Goal: Task Accomplishment & Management: Manage account settings

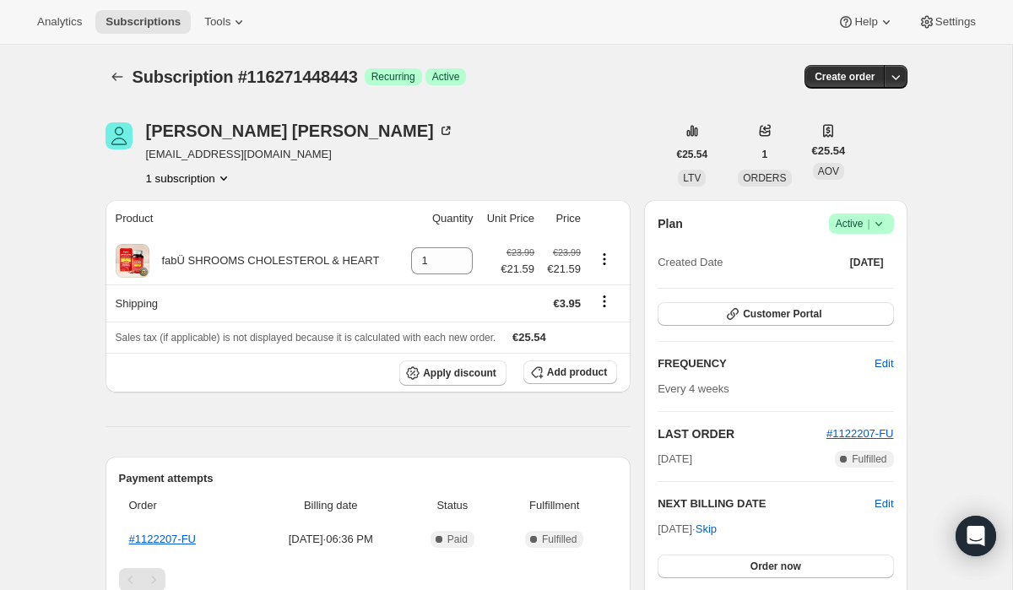
click at [832, 227] on span "Success Active |" at bounding box center [861, 223] width 65 height 20
click at [833, 282] on span "Cancel subscription" at bounding box center [855, 285] width 95 height 13
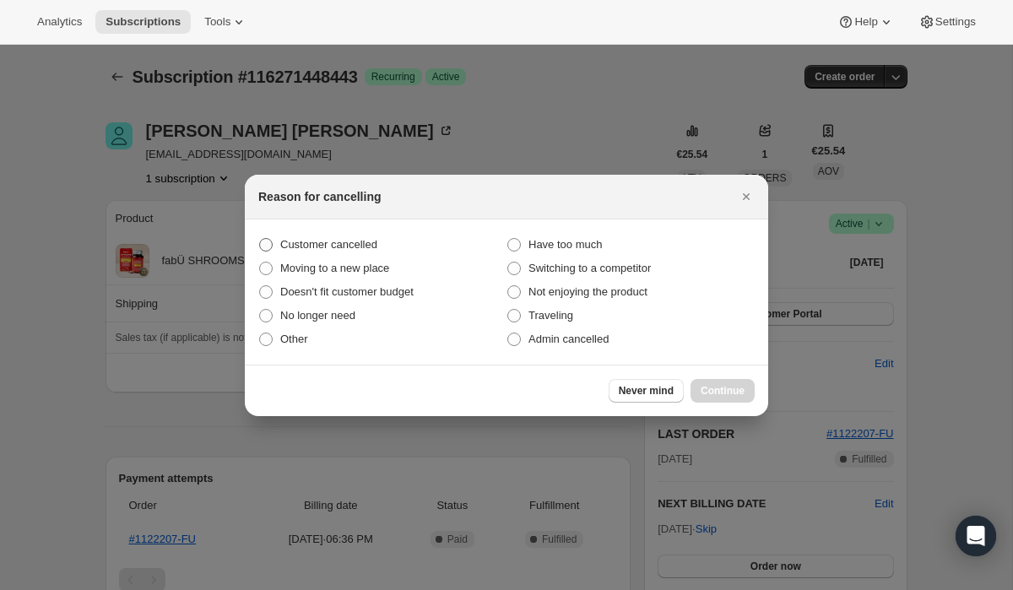
click at [329, 245] on span "Customer cancelled" at bounding box center [328, 244] width 97 height 13
click at [260, 239] on input "Customer cancelled" at bounding box center [259, 238] width 1 height 1
radio input "true"
click at [718, 386] on span "Continue" at bounding box center [722, 391] width 44 height 14
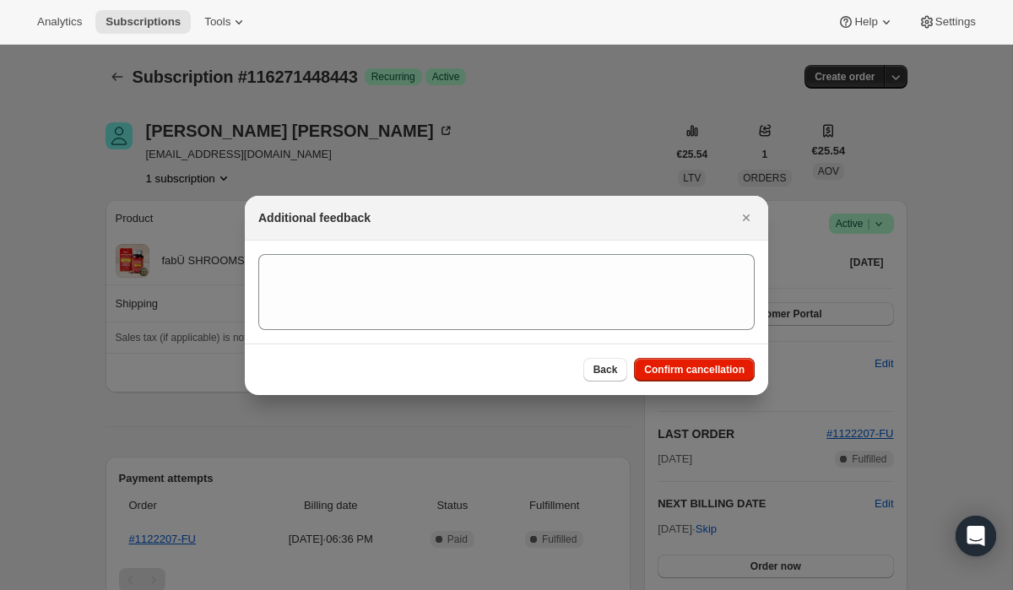
click at [554, 330] on section ":rbk:" at bounding box center [506, 291] width 523 height 103
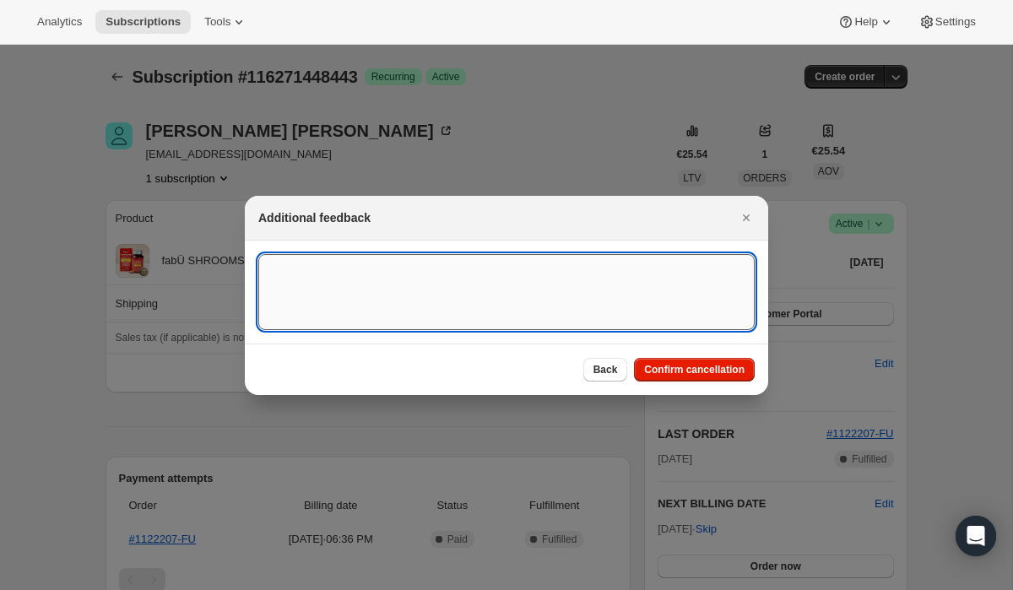
click at [540, 298] on textarea ":rbk:" at bounding box center [506, 292] width 496 height 76
type textarea "Didn't realise they had created a subscription"
click at [670, 363] on span "Confirm cancellation" at bounding box center [694, 370] width 100 height 14
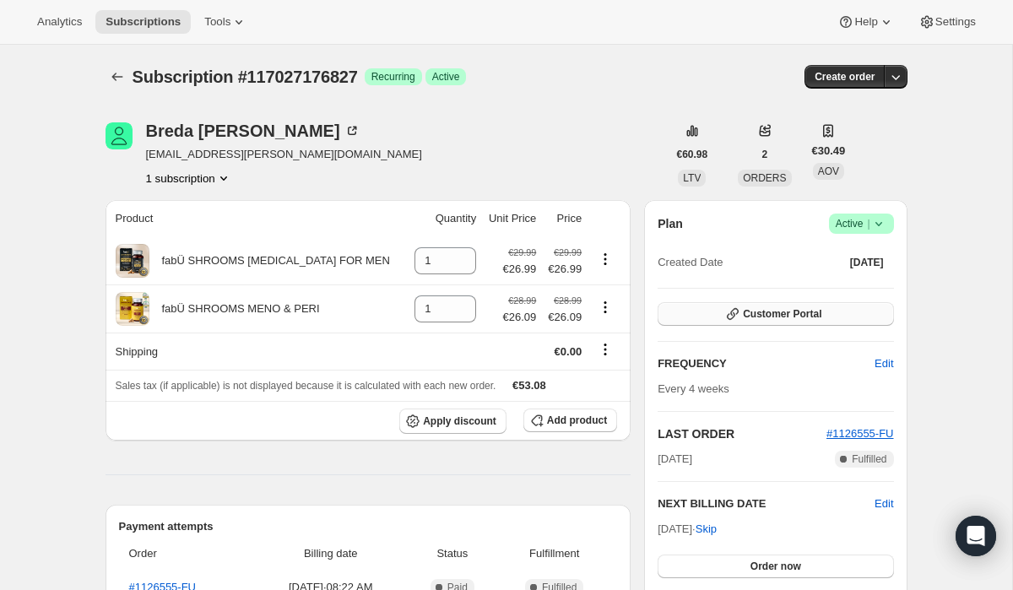
click at [796, 303] on button "Customer Portal" at bounding box center [774, 314] width 235 height 24
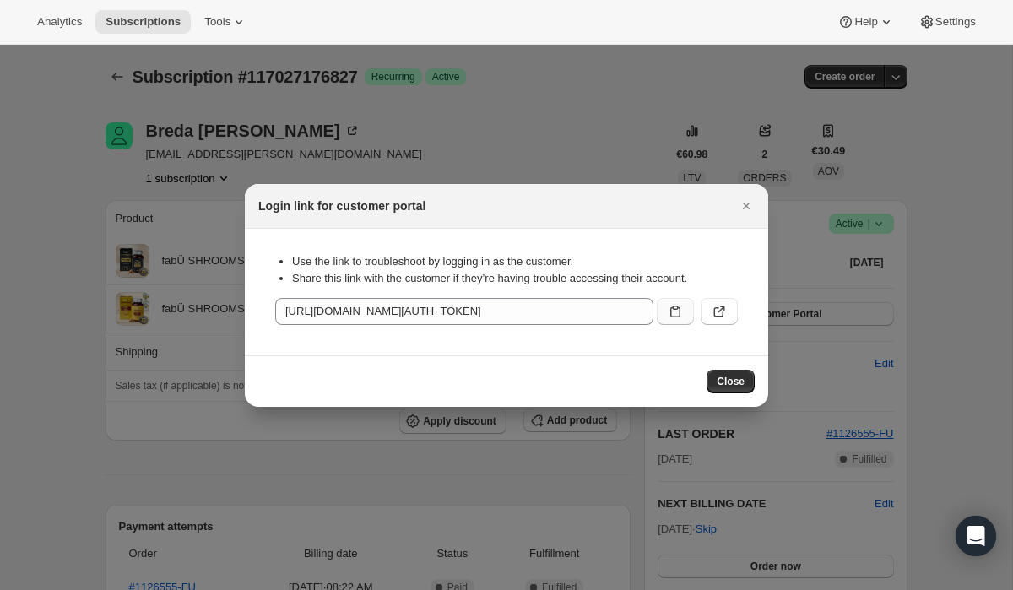
click at [672, 311] on icon ":rc3:" at bounding box center [675, 311] width 17 height 17
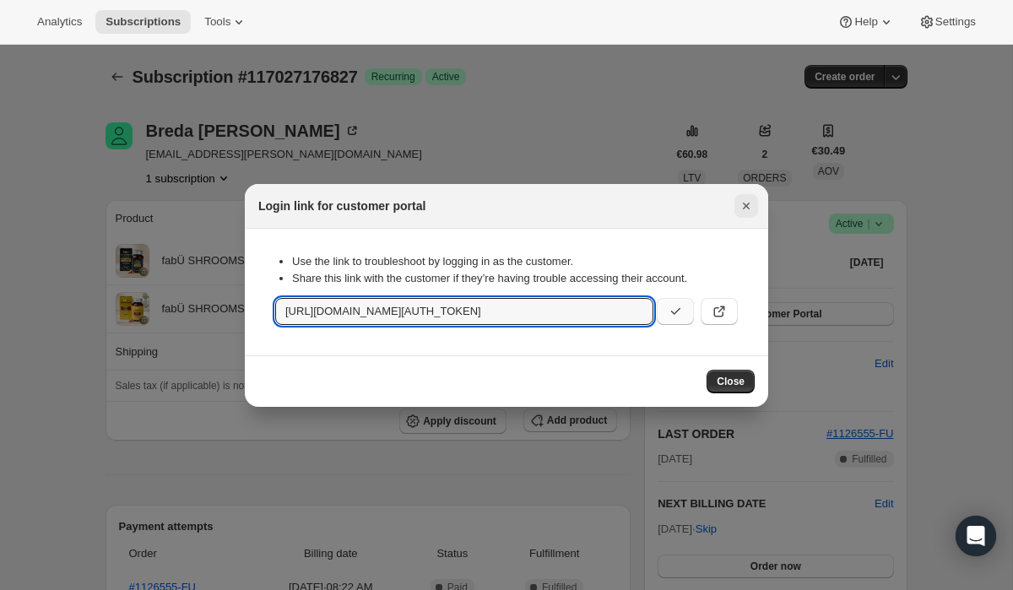
click at [749, 206] on icon "Close" at bounding box center [745, 205] width 17 height 17
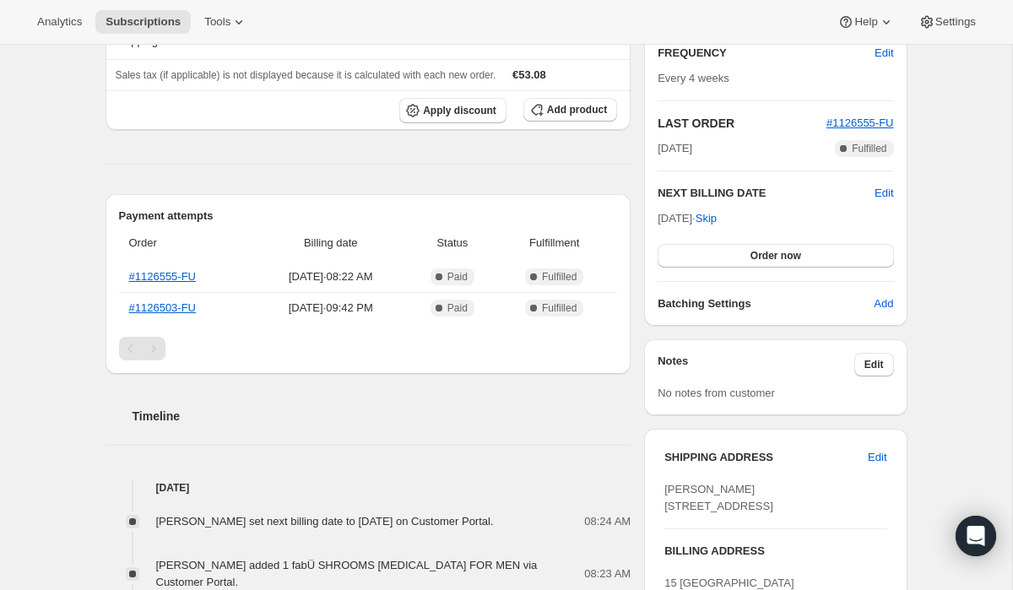
scroll to position [168, 0]
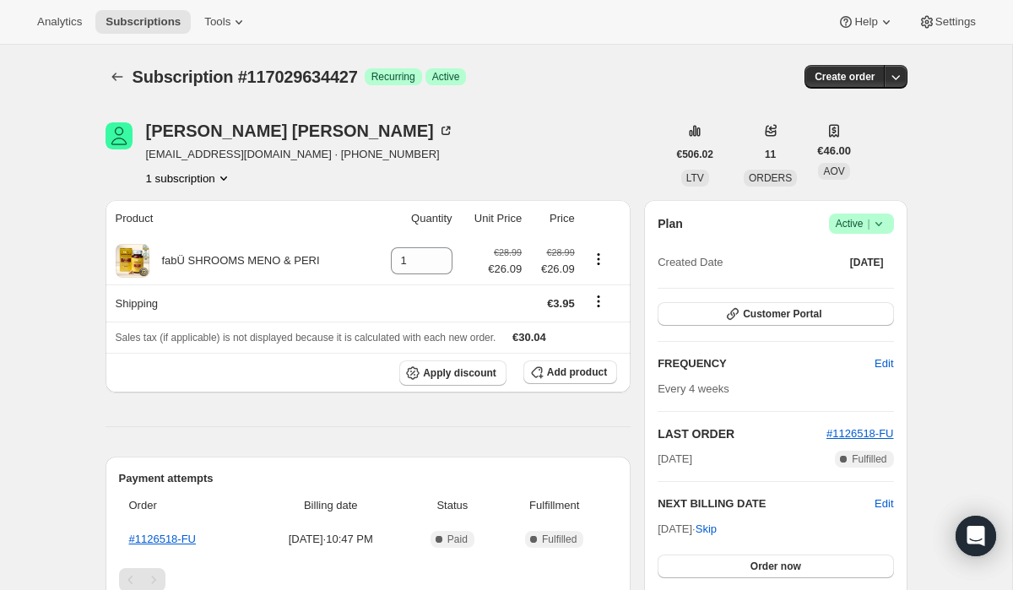
click at [858, 225] on span "Active |" at bounding box center [860, 223] width 51 height 17
click at [848, 272] on button "Cancel subscription" at bounding box center [855, 285] width 105 height 27
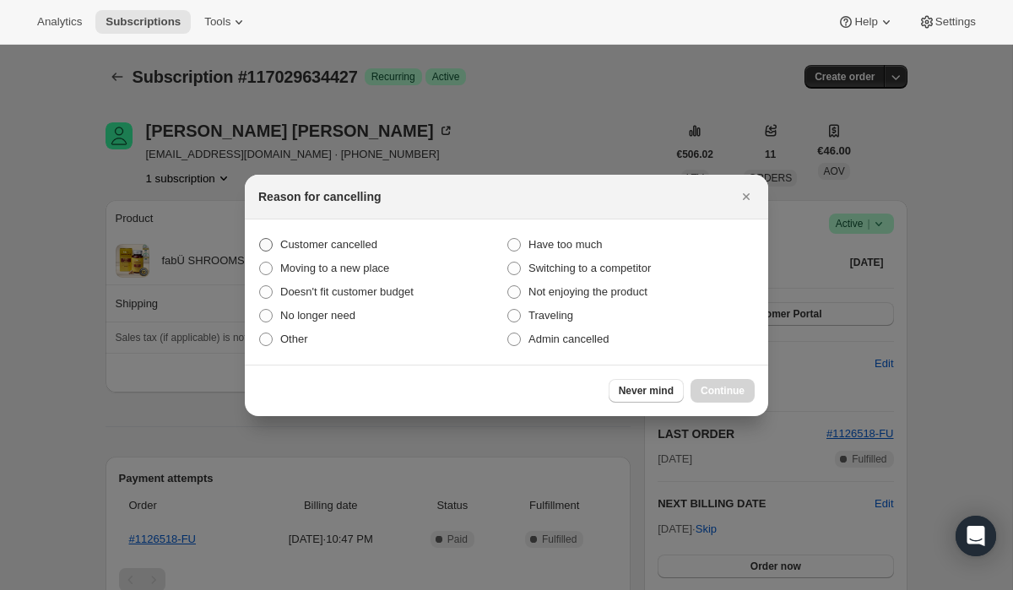
click at [419, 240] on label "Customer cancelled" at bounding box center [382, 245] width 248 height 24
click at [260, 239] on input "Customer cancelled" at bounding box center [259, 238] width 1 height 1
radio input "true"
click at [727, 386] on span "Continue" at bounding box center [722, 391] width 44 height 14
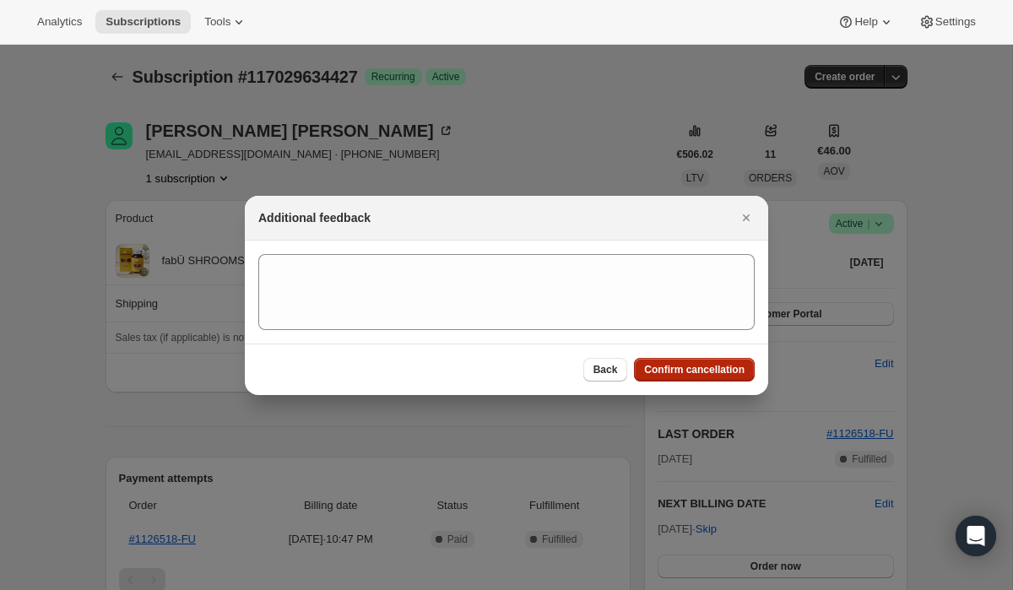
click at [691, 374] on span "Confirm cancellation" at bounding box center [694, 370] width 100 height 14
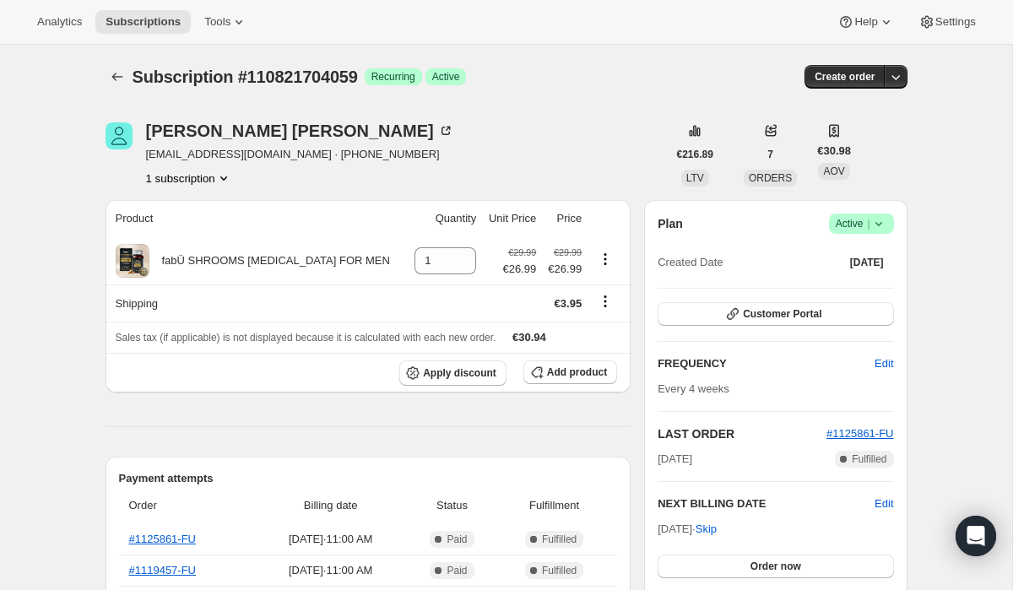
click at [860, 235] on div "Plan Success Active | Created Date Apr 3, 2025" at bounding box center [774, 243] width 235 height 61
click at [855, 224] on span "Active |" at bounding box center [860, 223] width 51 height 17
click at [829, 282] on span "Cancel subscription" at bounding box center [855, 285] width 95 height 13
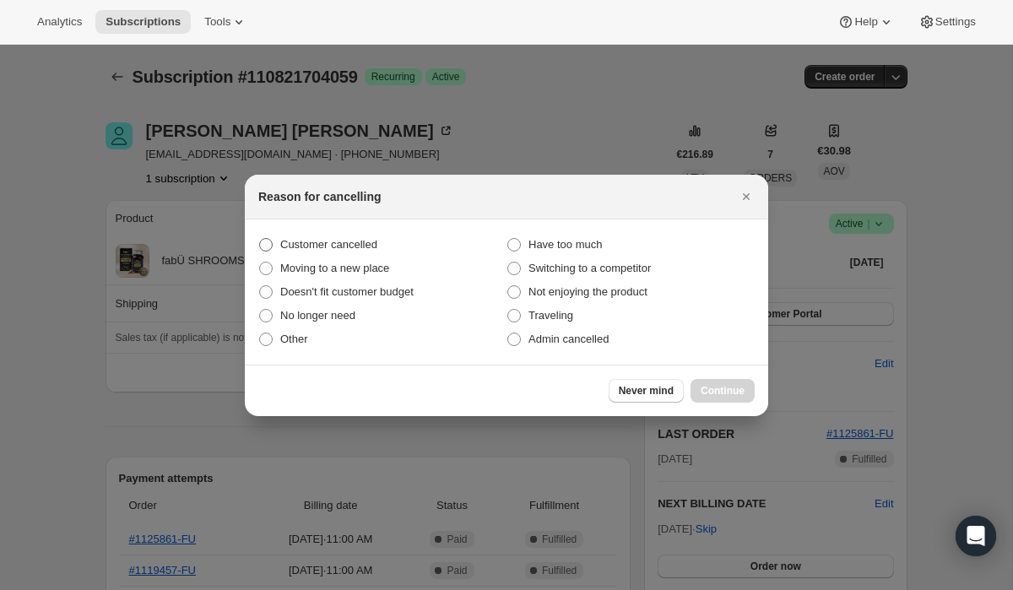
click at [410, 243] on label "Customer cancelled" at bounding box center [382, 245] width 248 height 24
click at [260, 239] on input "Customer cancelled" at bounding box center [259, 238] width 1 height 1
radio input "true"
click at [710, 379] on button "Continue" at bounding box center [722, 391] width 64 height 24
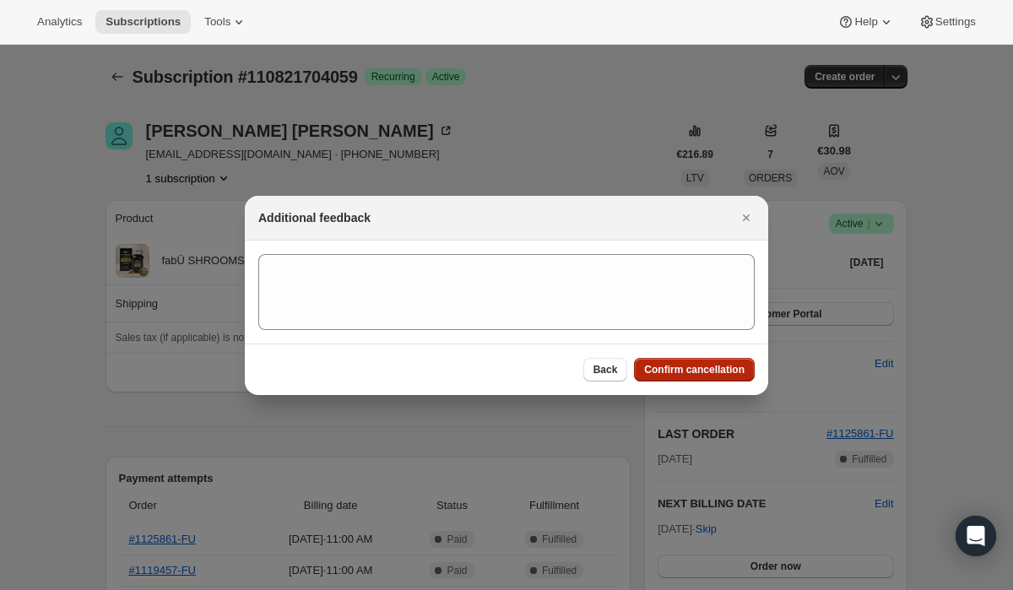
click at [710, 374] on span "Confirm cancellation" at bounding box center [694, 370] width 100 height 14
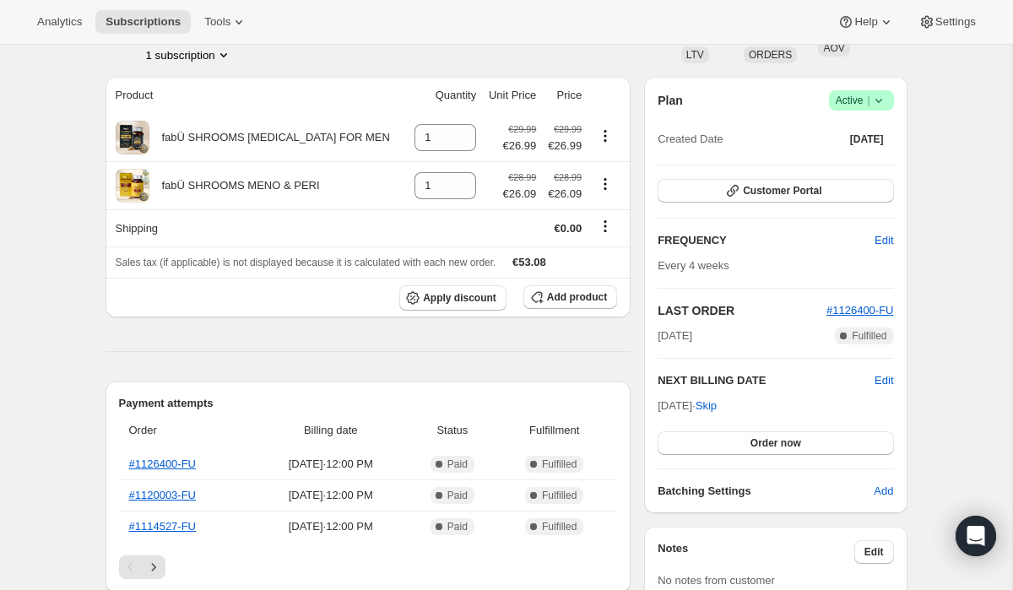
scroll to position [88, 0]
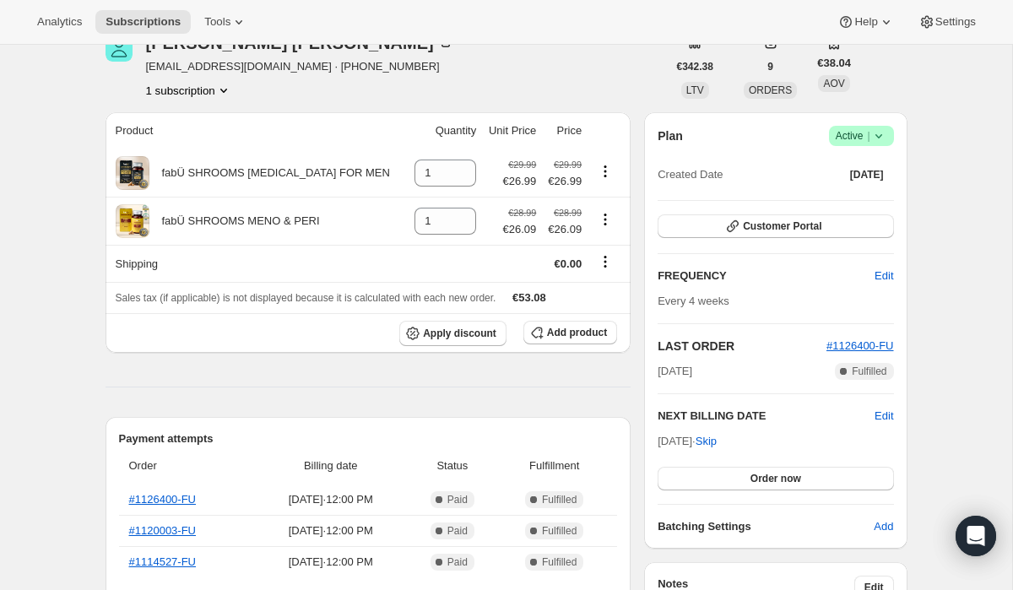
click at [878, 147] on div "Plan Success Active | Created Date [DATE]" at bounding box center [774, 156] width 235 height 61
click at [876, 138] on icon at bounding box center [878, 135] width 17 height 17
click at [853, 208] on button "Cancel subscription" at bounding box center [855, 197] width 105 height 27
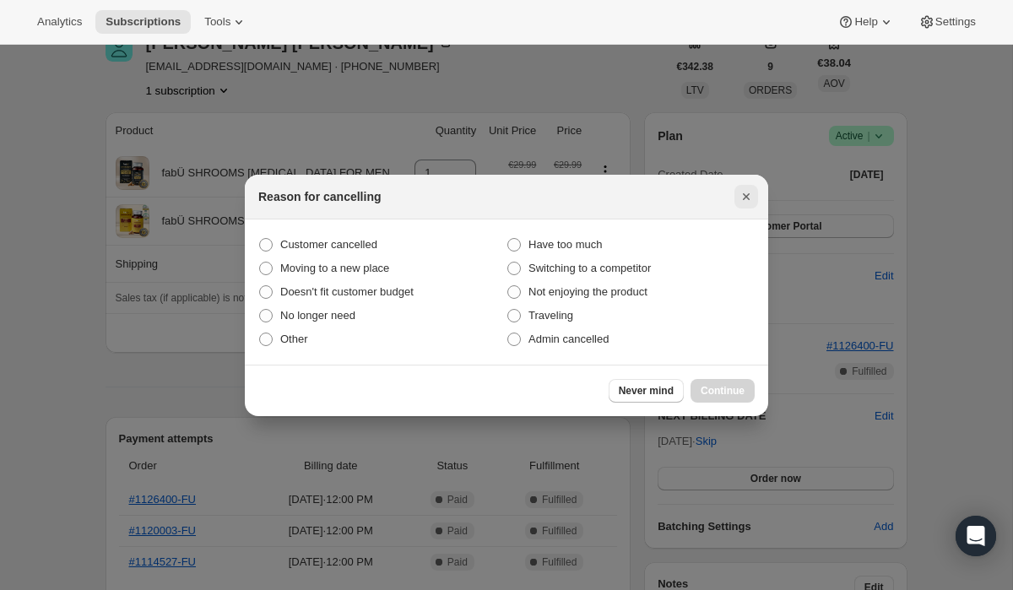
click at [749, 197] on icon "Close" at bounding box center [745, 196] width 17 height 17
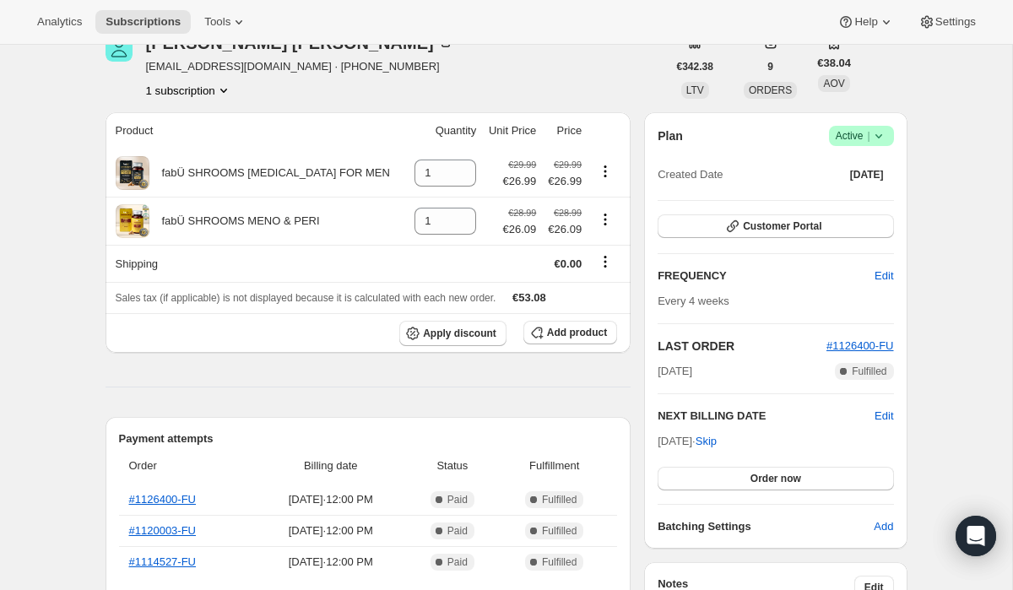
click at [854, 148] on div "Plan Success Active | Created Date [DATE]" at bounding box center [774, 156] width 235 height 61
click at [854, 141] on span "Active |" at bounding box center [860, 135] width 51 height 17
click at [833, 171] on span "Pause subscription" at bounding box center [854, 169] width 93 height 13
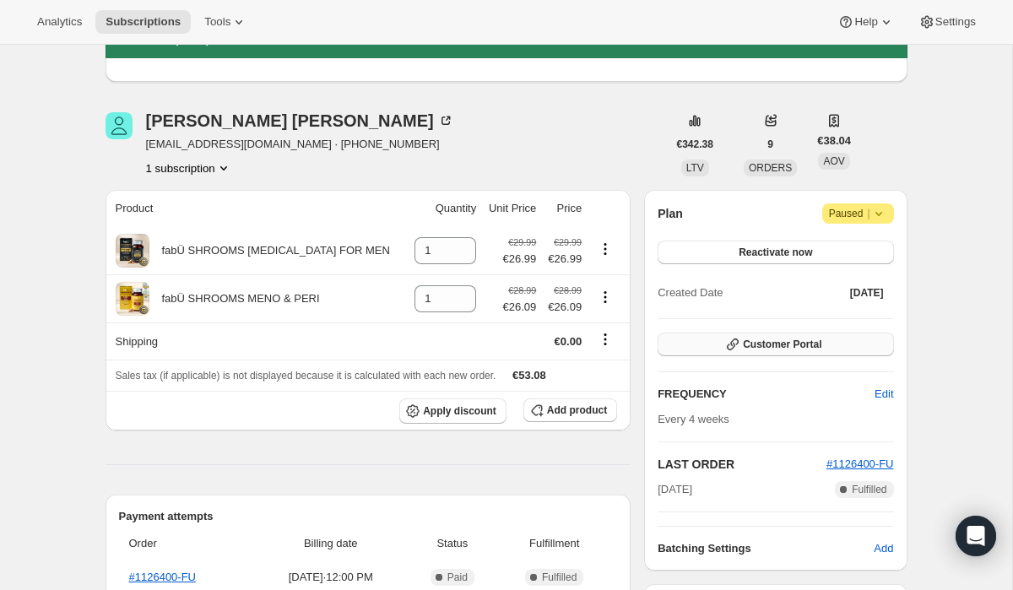
click at [771, 351] on button "Customer Portal" at bounding box center [774, 344] width 235 height 24
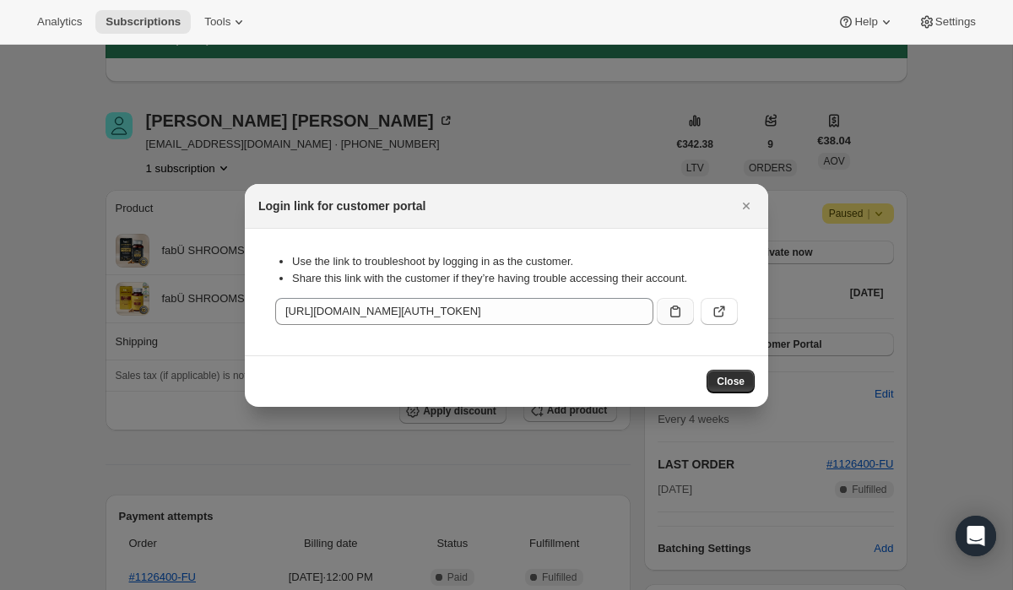
click at [678, 310] on icon ":ret:" at bounding box center [675, 311] width 17 height 17
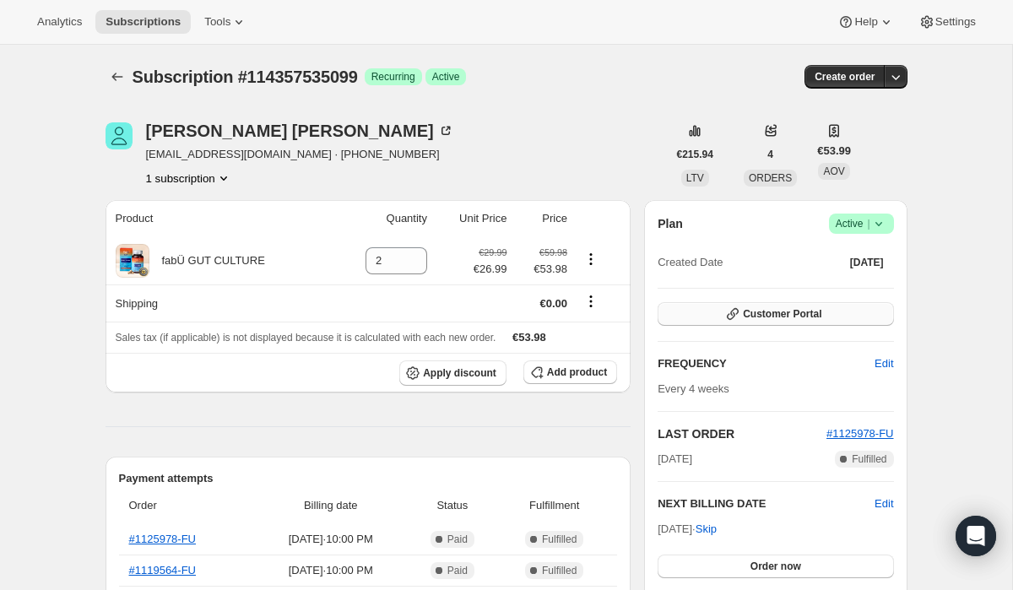
click at [798, 311] on span "Customer Portal" at bounding box center [782, 314] width 78 height 14
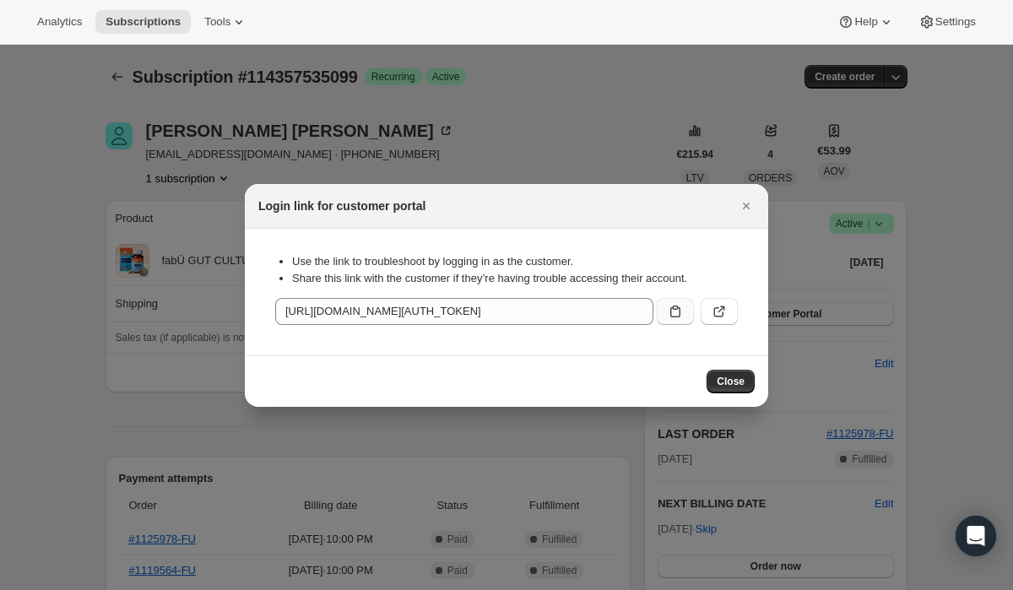
click at [664, 313] on button ":rc0:" at bounding box center [674, 311] width 37 height 27
